Goal: Information Seeking & Learning: Learn about a topic

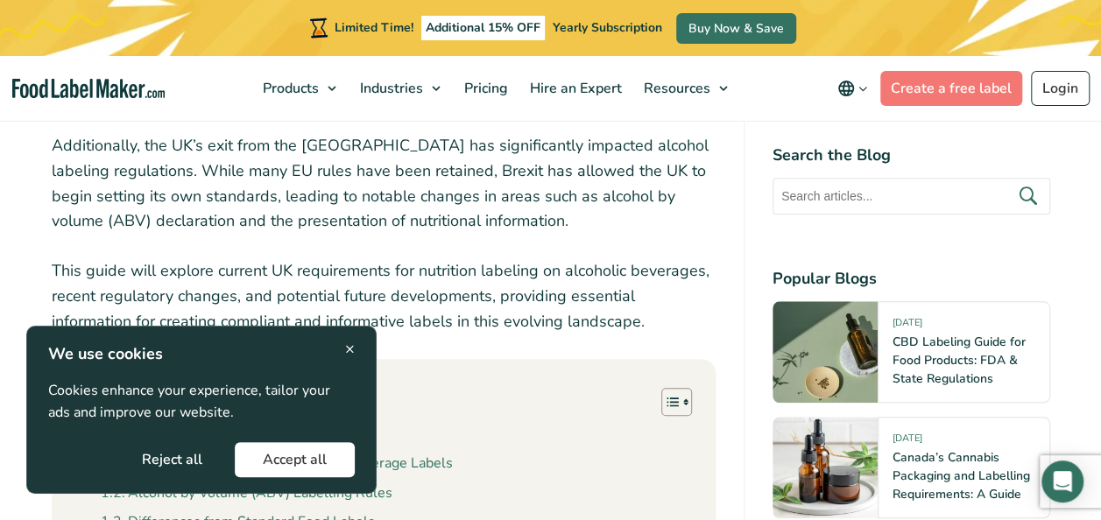
click at [177, 452] on button "Reject all" at bounding box center [172, 459] width 117 height 35
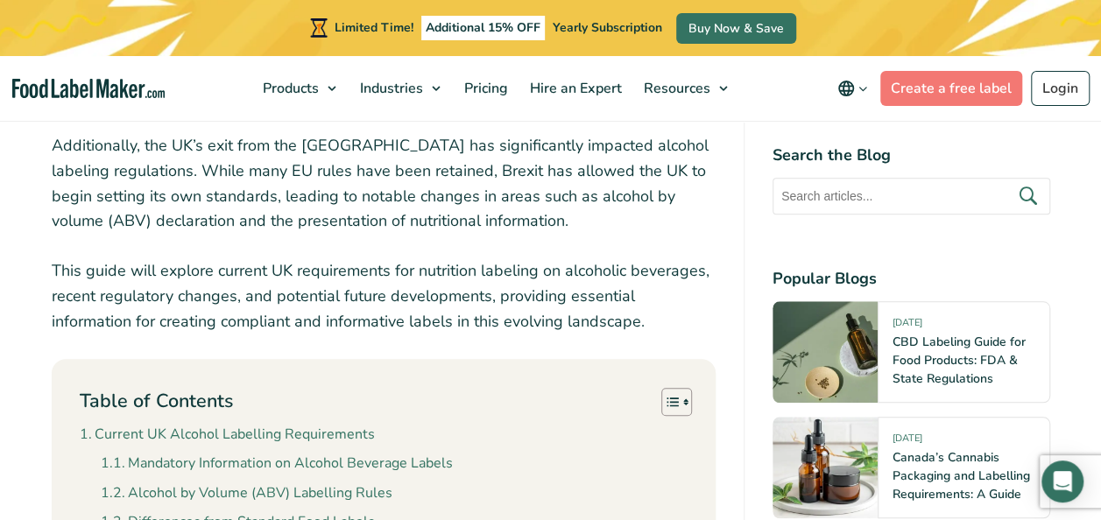
scroll to position [967, 0]
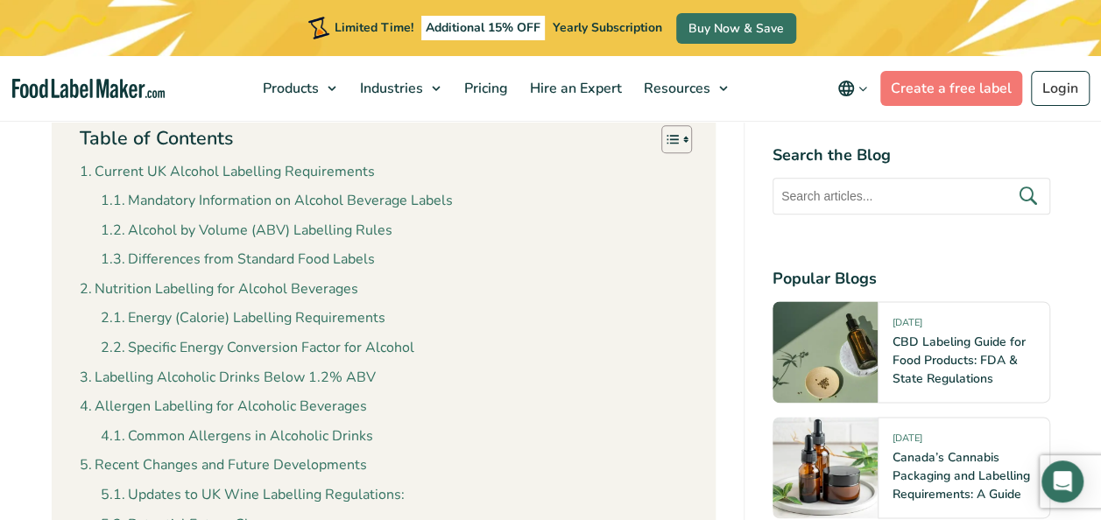
click at [273, 287] on link "Nutrition Labelling for Alcohol Beverages" at bounding box center [219, 290] width 279 height 23
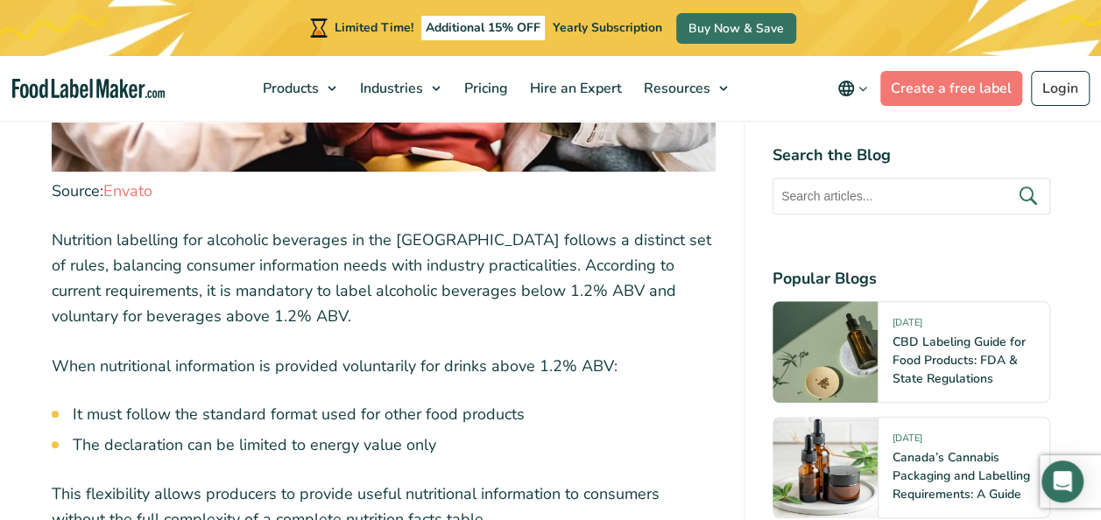
scroll to position [3723, 0]
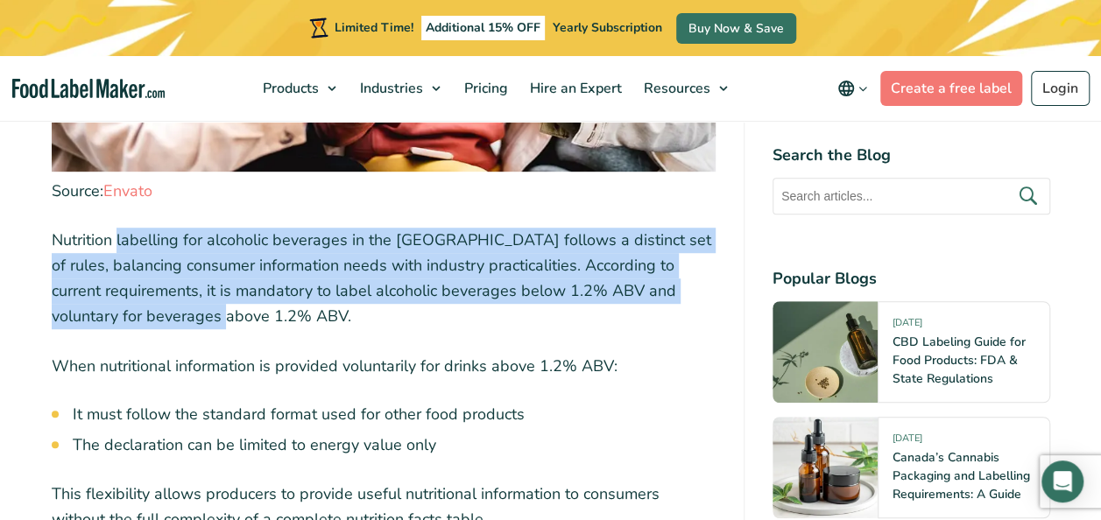
drag, startPoint x: 398, startPoint y: 244, endPoint x: 619, endPoint y: 286, distance: 225.8
click at [619, 286] on p "Nutrition labelling for alcoholic beverages in the [GEOGRAPHIC_DATA] follows a …" at bounding box center [384, 278] width 664 height 101
click at [223, 289] on p "Nutrition labelling for alcoholic beverages in the [GEOGRAPHIC_DATA] follows a …" at bounding box center [384, 278] width 664 height 101
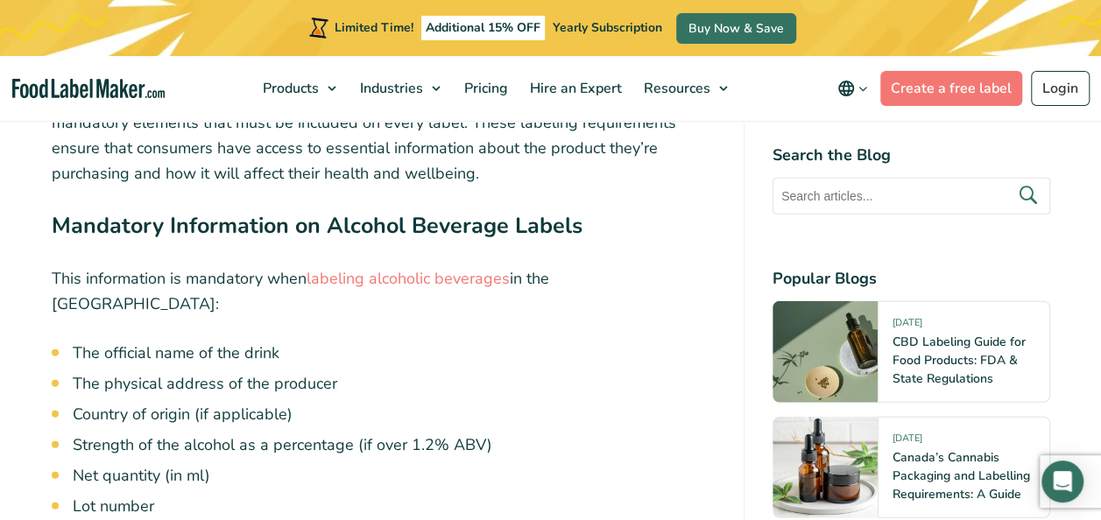
scroll to position [2278, 0]
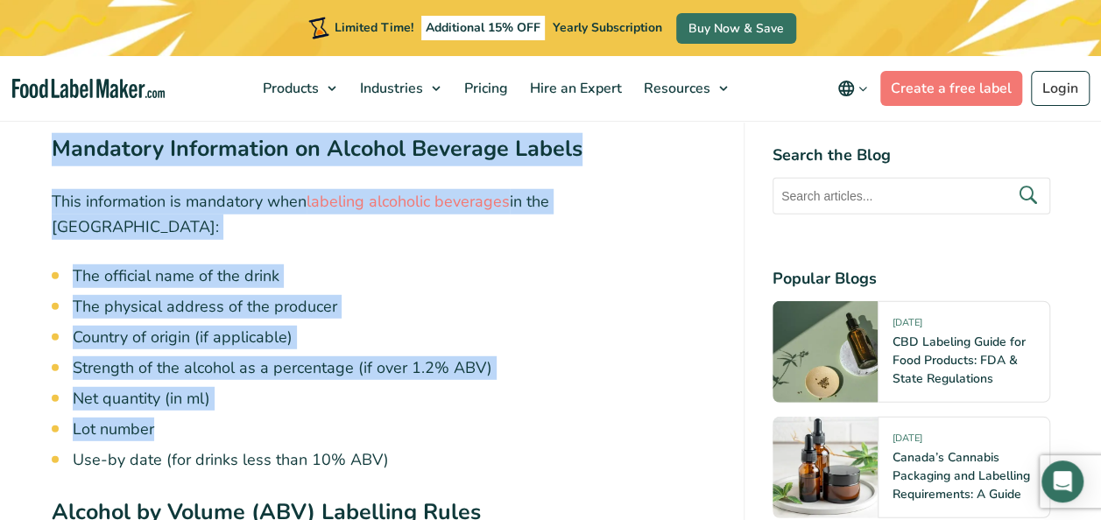
drag, startPoint x: 53, startPoint y: 151, endPoint x: 531, endPoint y: 407, distance: 542.9
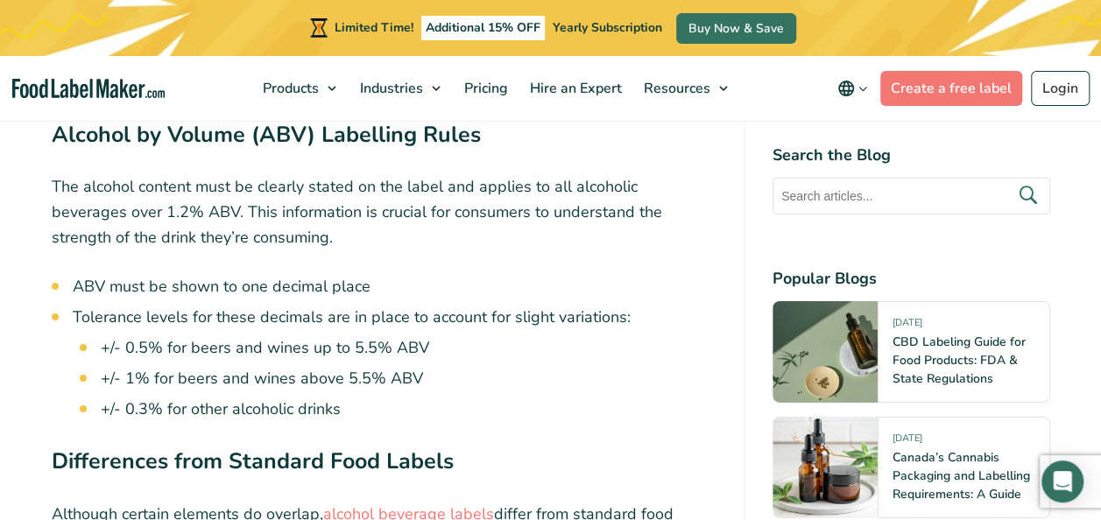
scroll to position [2628, 0]
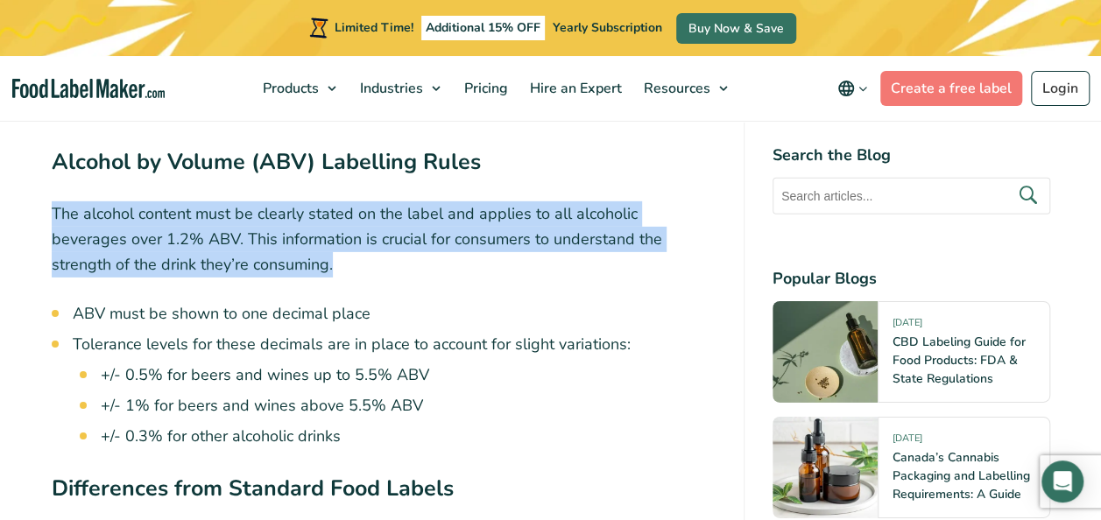
drag, startPoint x: 50, startPoint y: 184, endPoint x: 526, endPoint y: 238, distance: 478.8
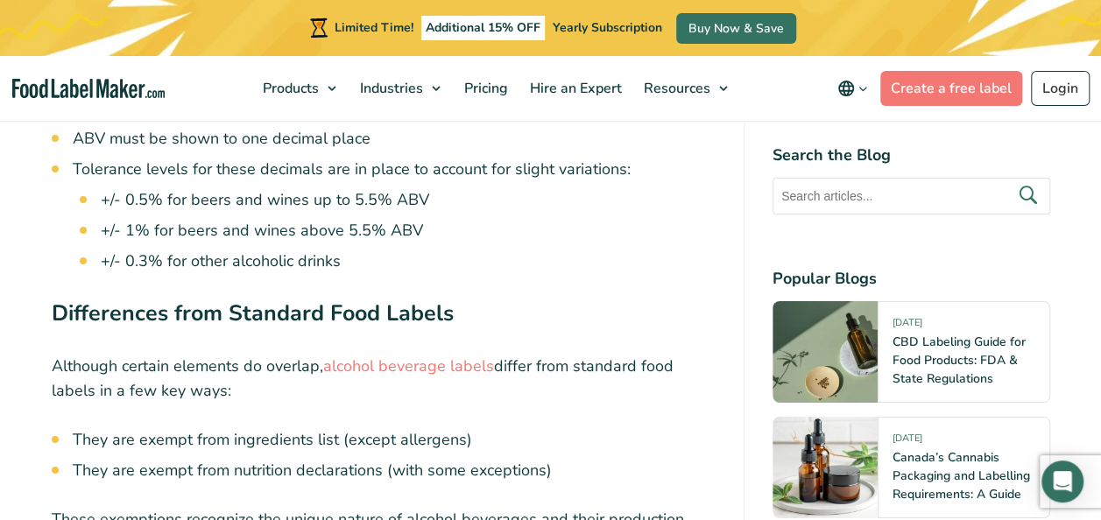
scroll to position [2891, 0]
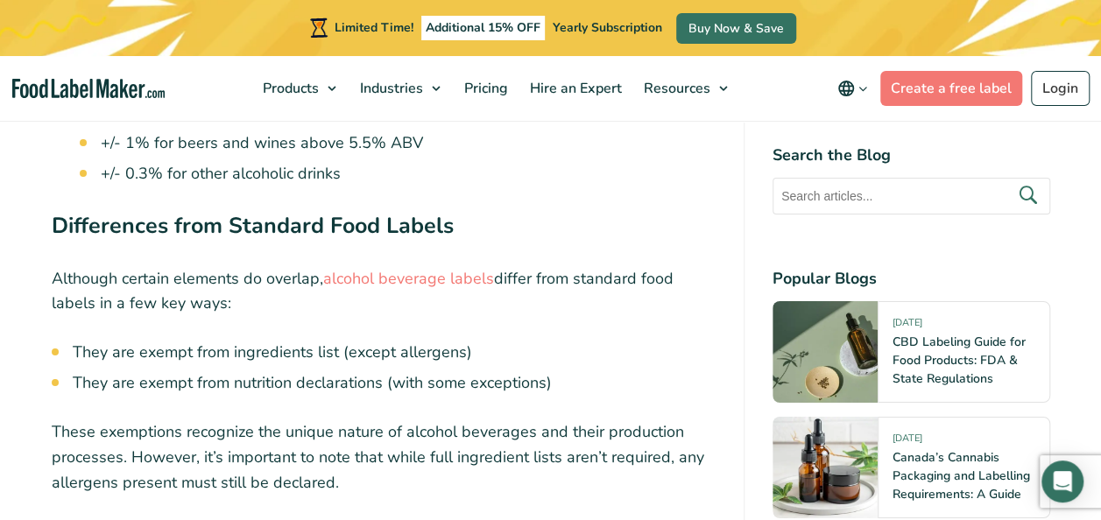
click at [298, 371] on li "They are exempt from nutrition declarations (with some exceptions)" at bounding box center [394, 383] width 643 height 24
drag, startPoint x: 298, startPoint y: 363, endPoint x: 281, endPoint y: 360, distance: 16.9
click at [281, 371] on li "They are exempt from nutrition declarations (with some exceptions)" at bounding box center [394, 383] width 643 height 24
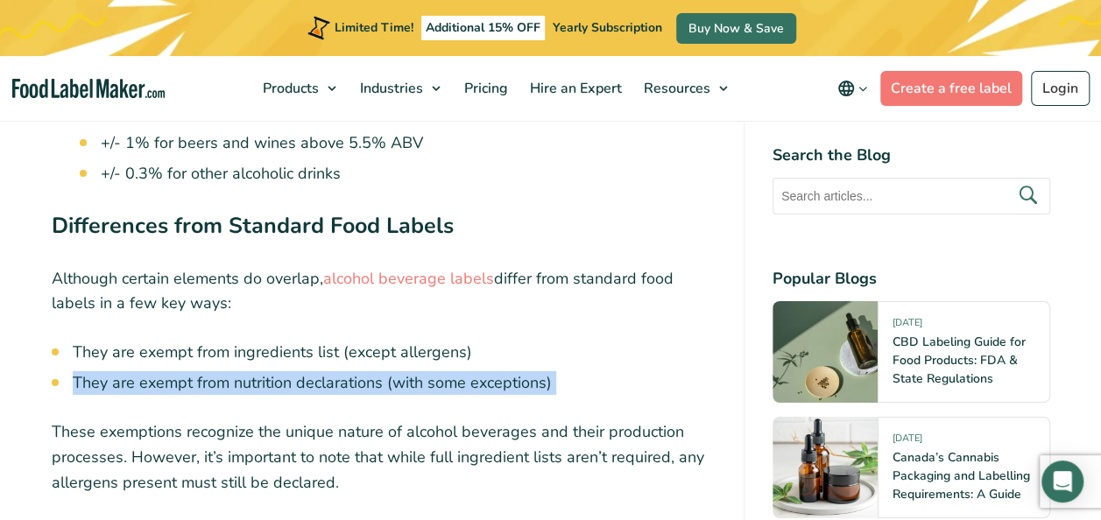
click at [281, 371] on li "They are exempt from nutrition declarations (with some exceptions)" at bounding box center [394, 383] width 643 height 24
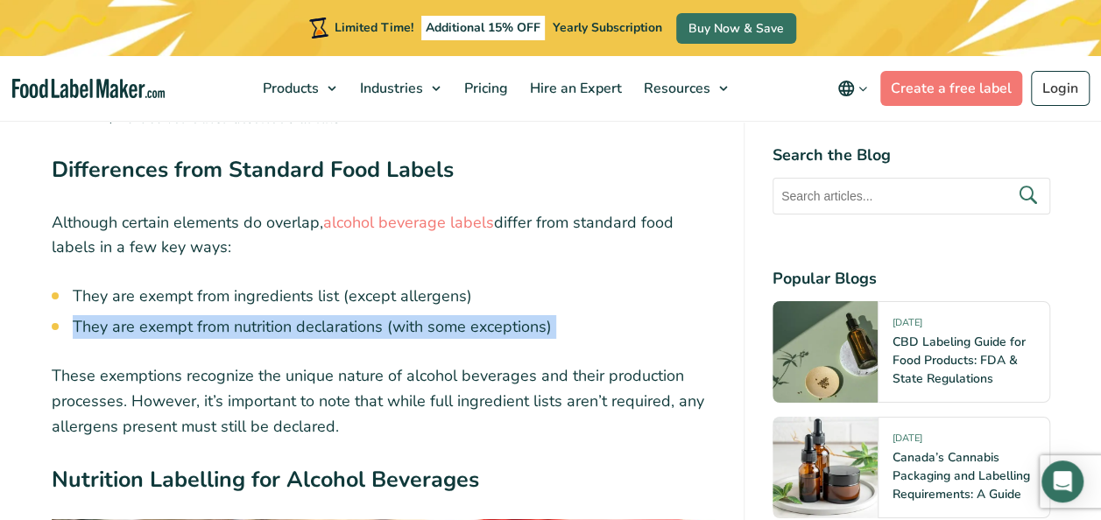
scroll to position [3066, 0]
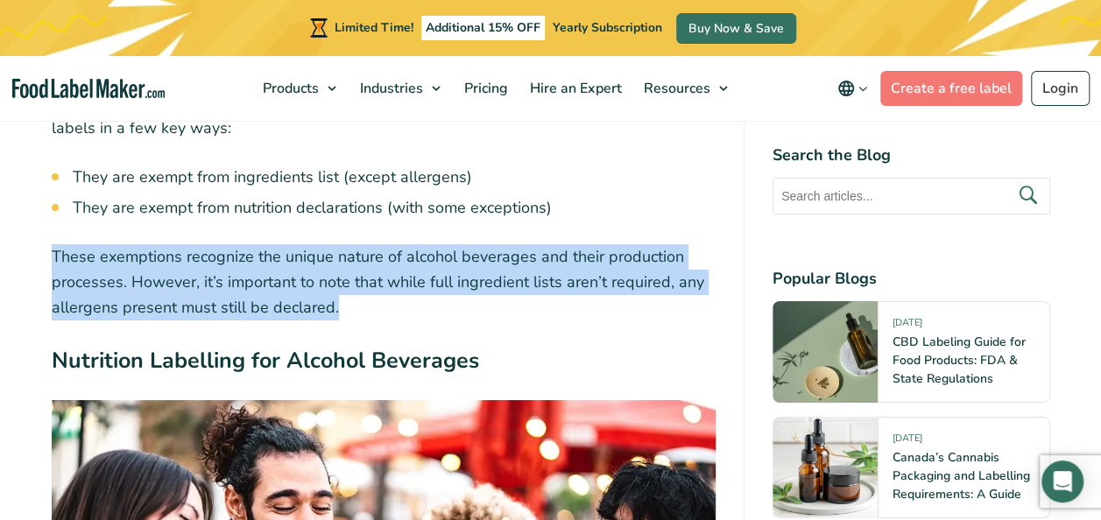
drag, startPoint x: 371, startPoint y: 286, endPoint x: 8, endPoint y: 244, distance: 366.0
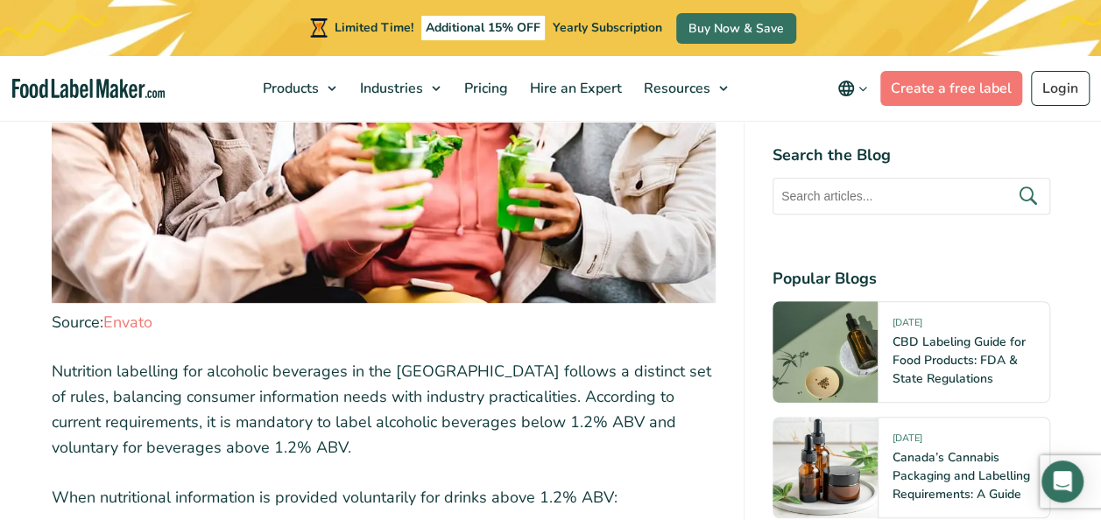
scroll to position [3680, 0]
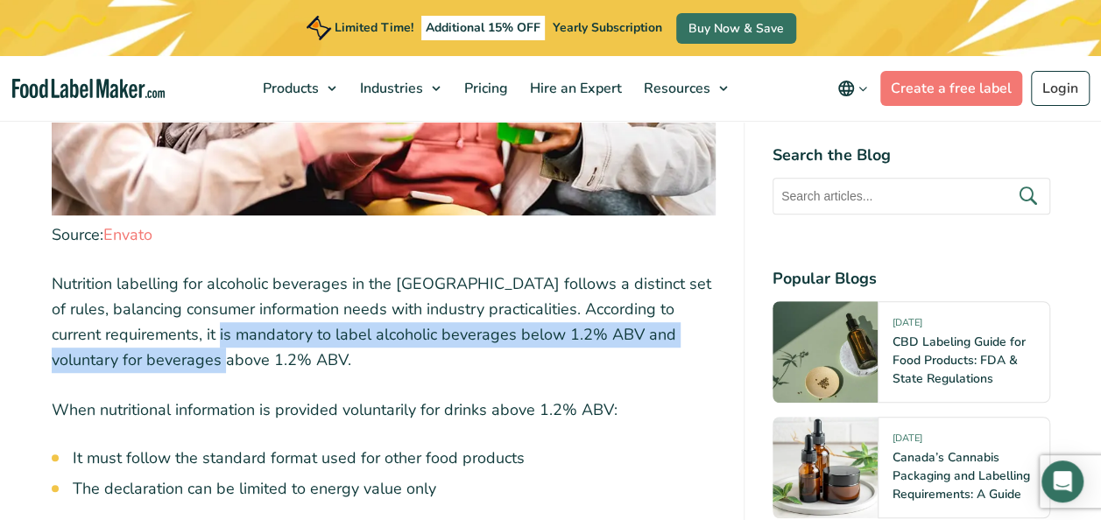
drag, startPoint x: 219, startPoint y: 310, endPoint x: 684, endPoint y: 338, distance: 466.0
click at [684, 338] on p "Nutrition labelling for alcoholic beverages in the [GEOGRAPHIC_DATA] follows a …" at bounding box center [384, 322] width 664 height 101
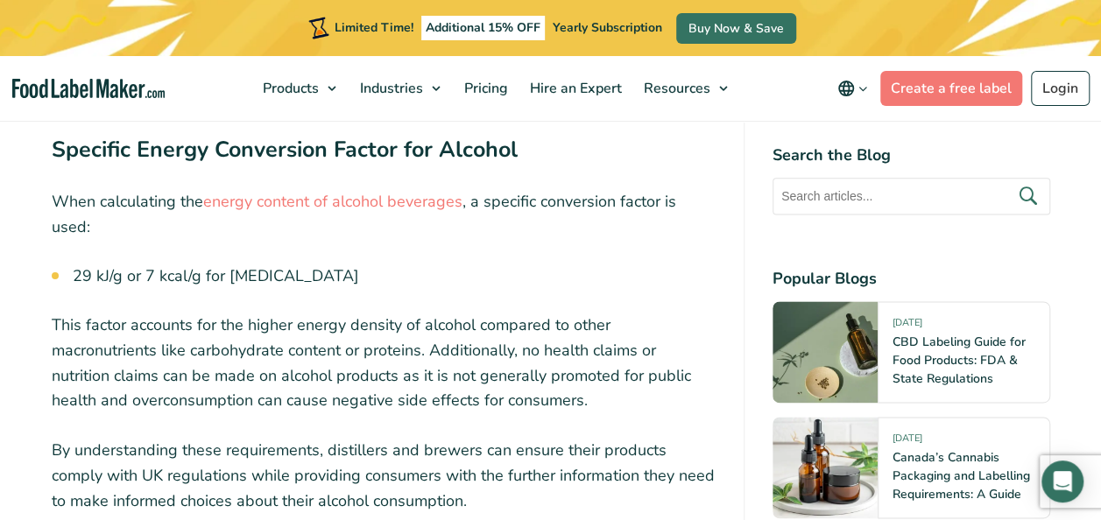
scroll to position [4380, 0]
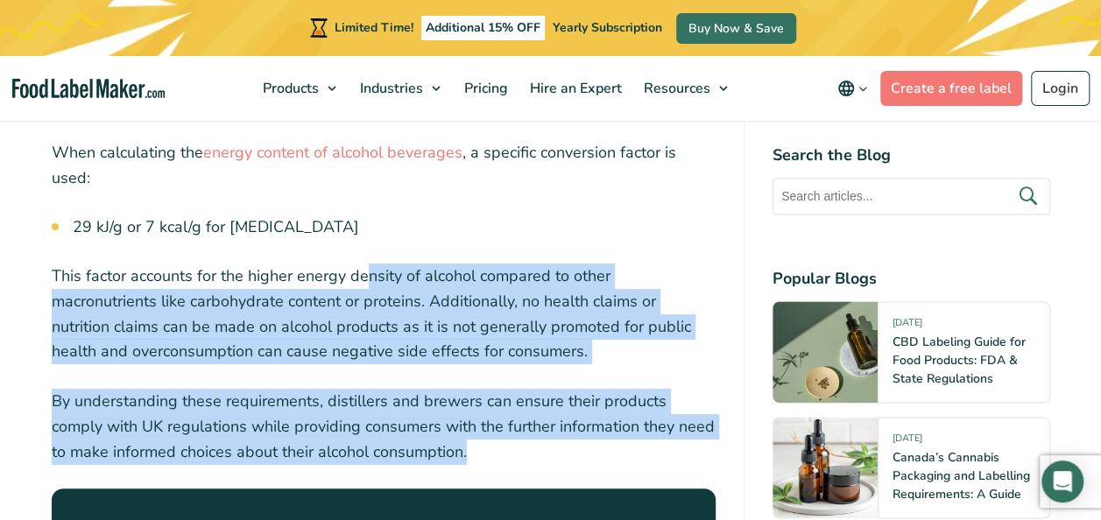
drag, startPoint x: 363, startPoint y: 231, endPoint x: 680, endPoint y: 419, distance: 368.4
drag, startPoint x: 680, startPoint y: 419, endPoint x: 545, endPoint y: 405, distance: 135.6
click at [545, 405] on p "By understanding these requirements, distillers and brewers can ensure their pr…" at bounding box center [384, 426] width 664 height 75
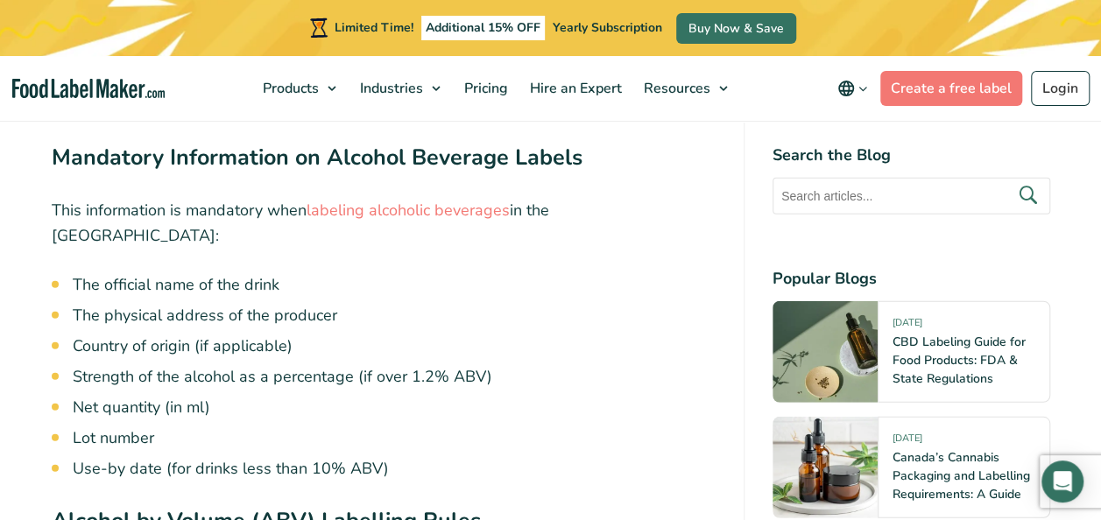
scroll to position [2365, 0]
